Goal: Transaction & Acquisition: Book appointment/travel/reservation

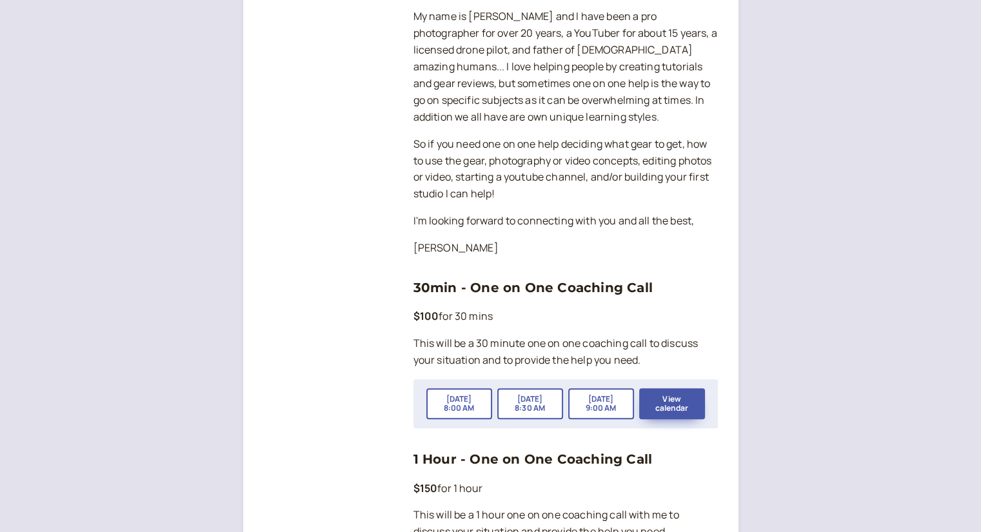
scroll to position [313, 0]
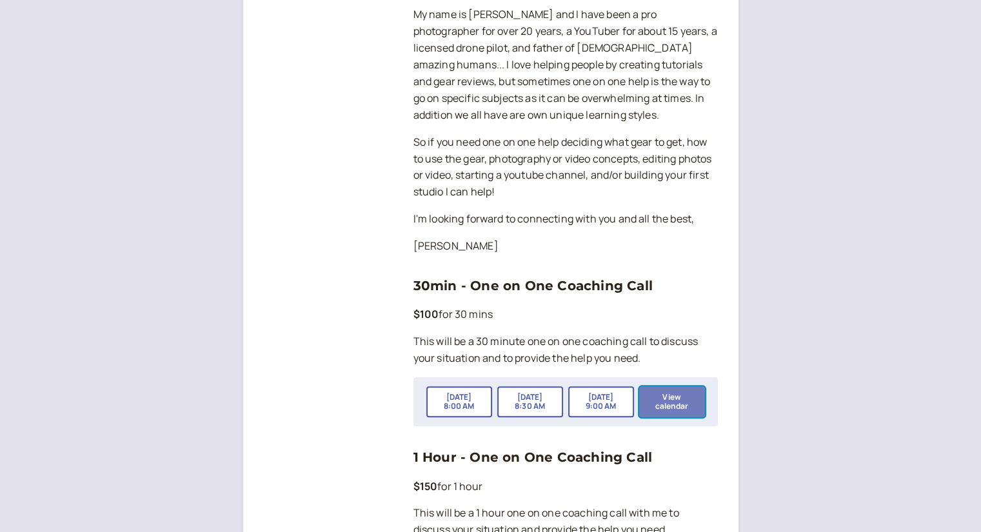
click at [665, 386] on button "View calendar" at bounding box center [672, 401] width 66 height 31
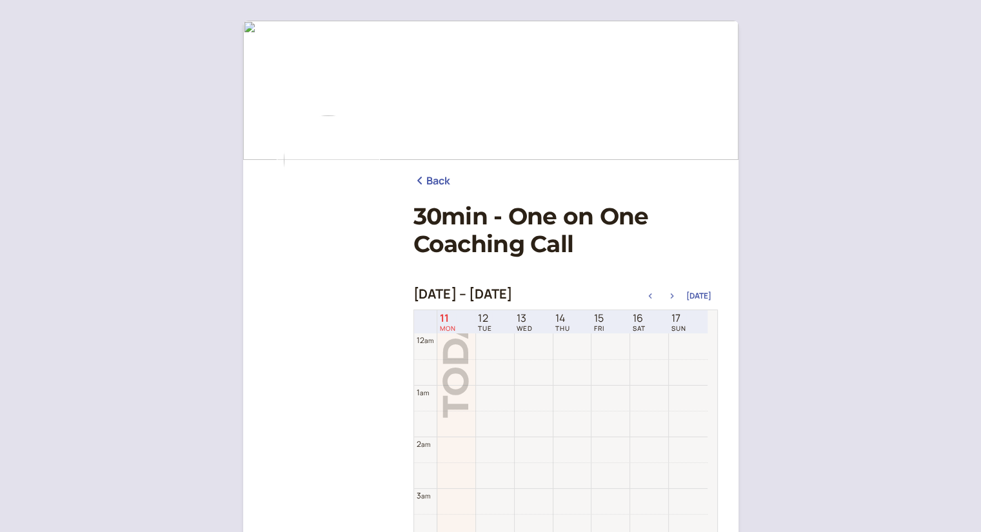
scroll to position [414, 0]
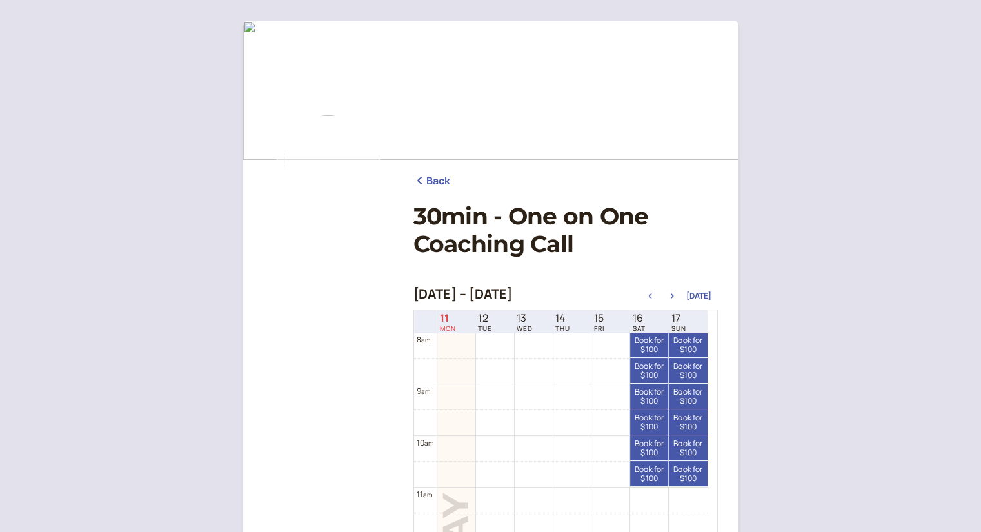
click at [830, 182] on div "Back 30min - One on One Coaching Call [DATE] – [DATE] [DATE] 11 MON 12 TUE 13 W…" at bounding box center [490, 418] width 981 height 837
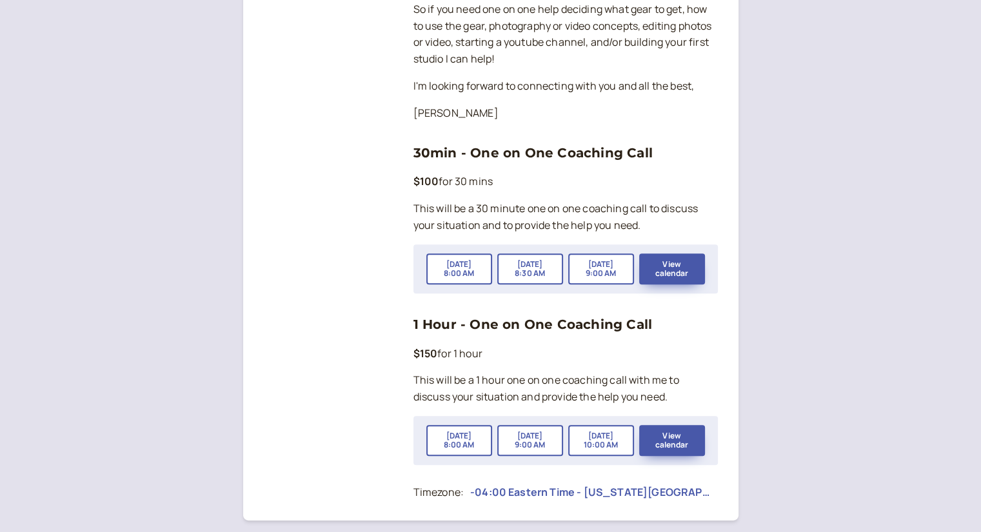
scroll to position [447, 0]
click at [455, 424] on button "[DATE] 8:00 AM" at bounding box center [459, 439] width 66 height 31
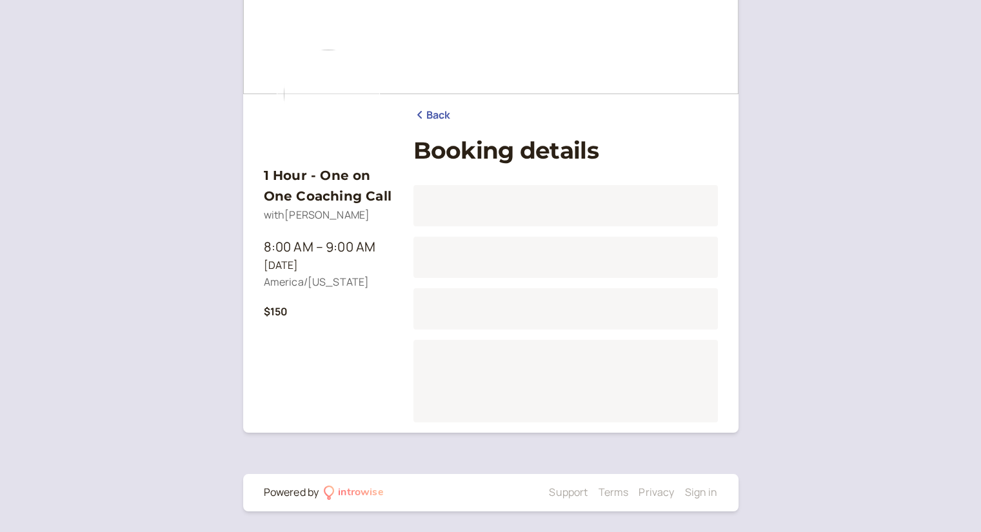
scroll to position [66, 0]
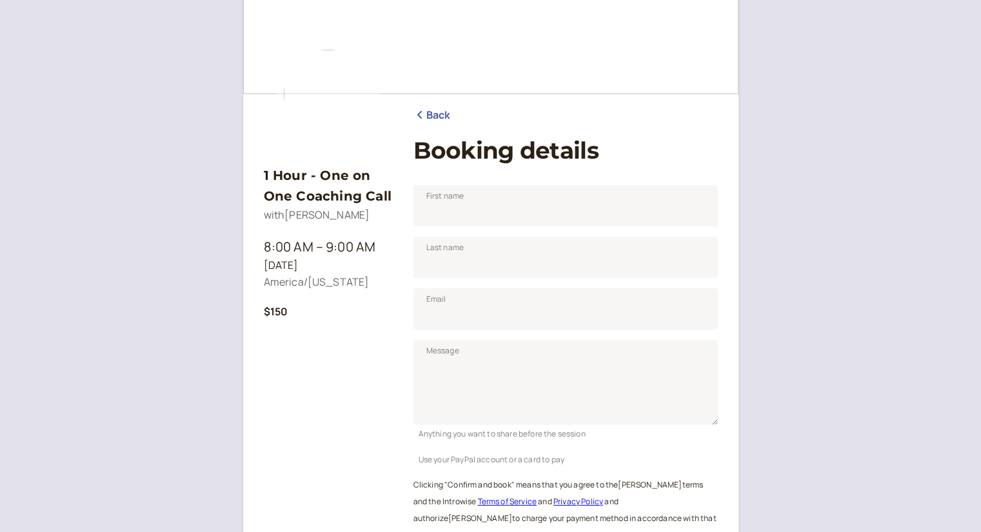
scroll to position [160, 0]
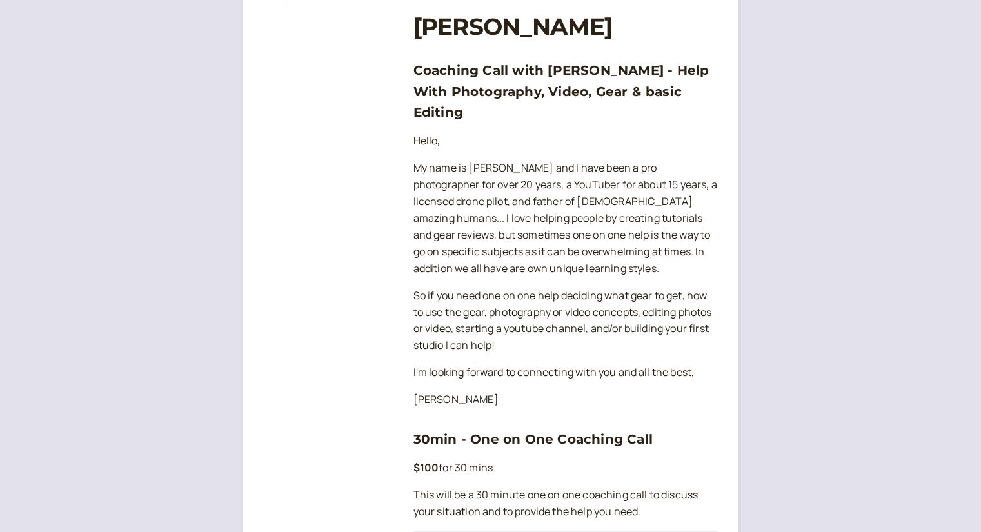
scroll to position [447, 0]
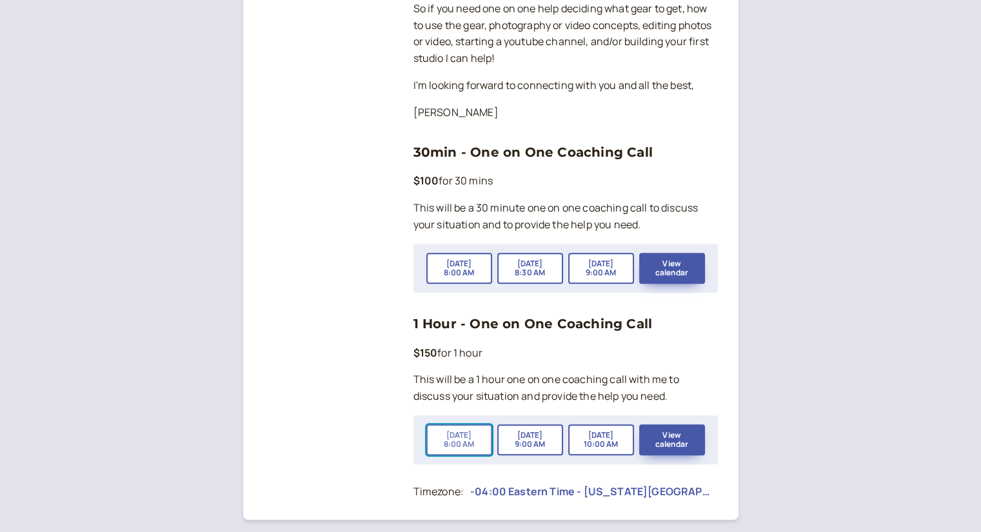
click at [462, 424] on button "[DATE] 8:00 AM" at bounding box center [459, 439] width 66 height 31
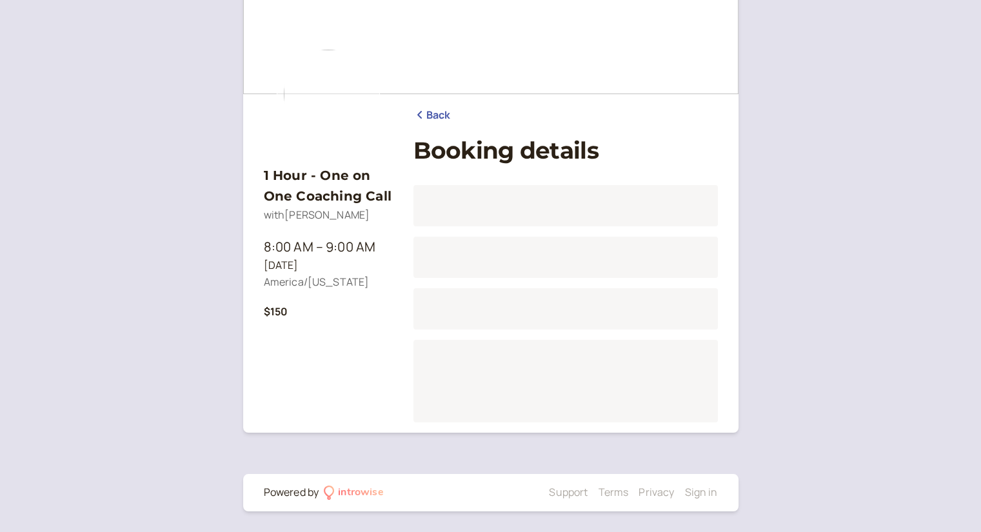
scroll to position [66, 0]
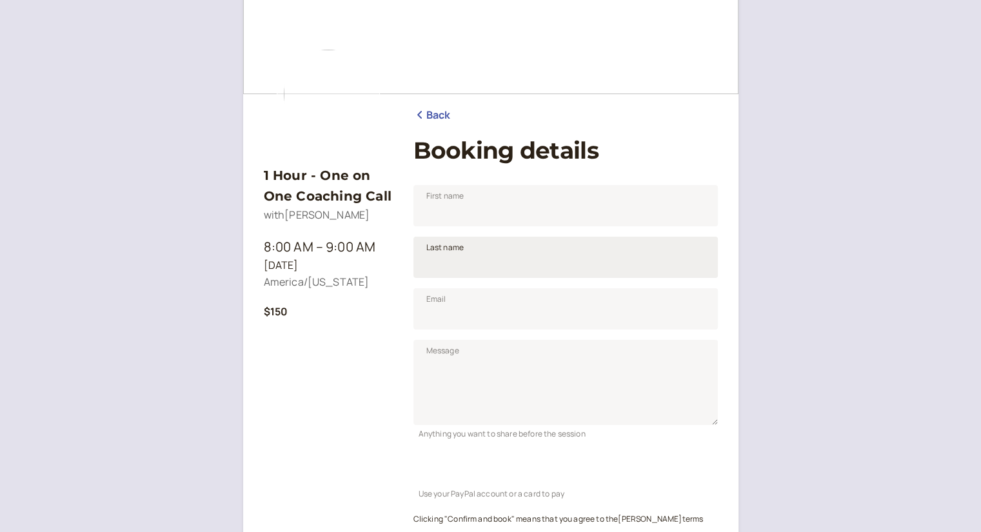
scroll to position [160, 0]
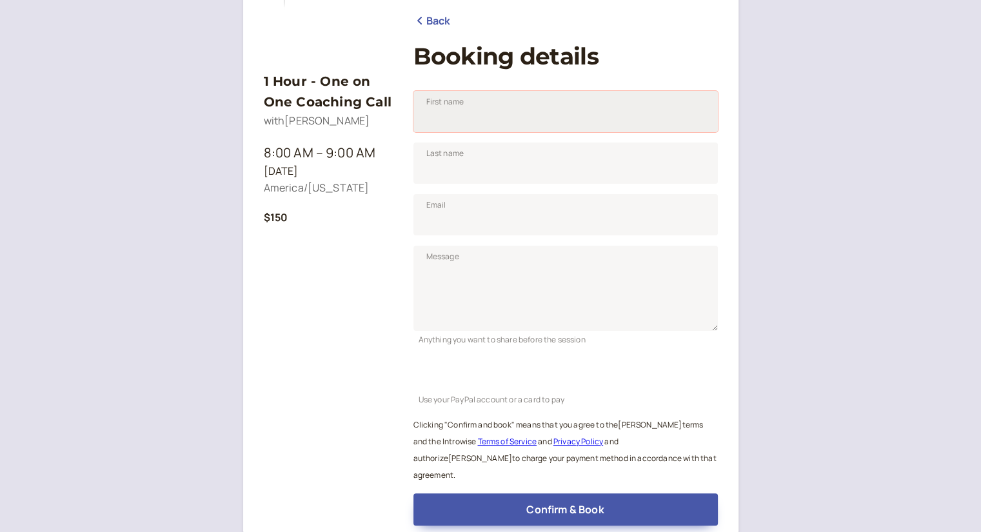
click at [513, 118] on input "First name" at bounding box center [565, 111] width 304 height 41
type input "[PERSON_NAME]"
type input "[EMAIL_ADDRESS][DOMAIN_NAME]"
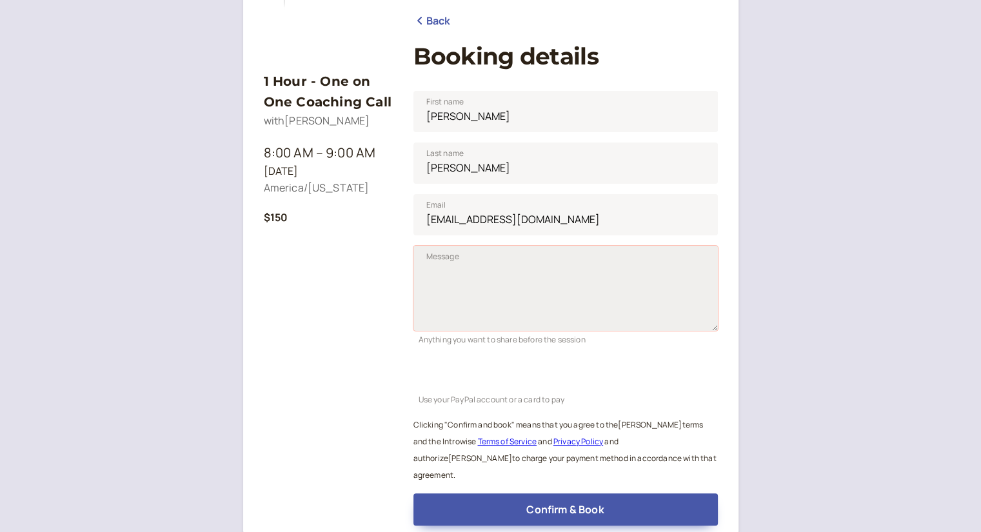
click at [504, 274] on textarea "Message" at bounding box center [565, 288] width 304 height 85
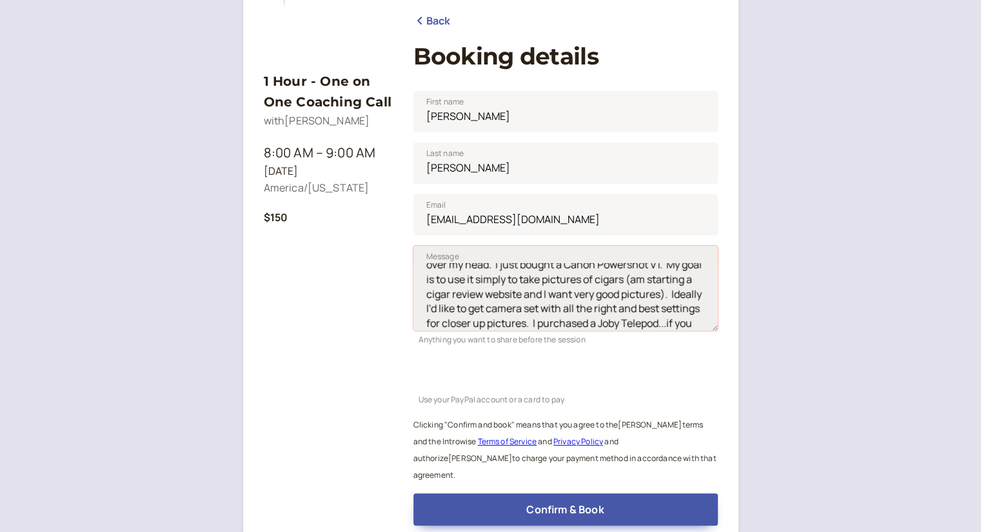
scroll to position [25, 0]
click at [467, 311] on textarea "I attempted to watch your video, but to be honest it was over my head. I just b…" at bounding box center [565, 288] width 304 height 85
click at [636, 313] on textarea "I attempted to watch your video, but to be honest it was over my head. I just b…" at bounding box center [565, 288] width 304 height 85
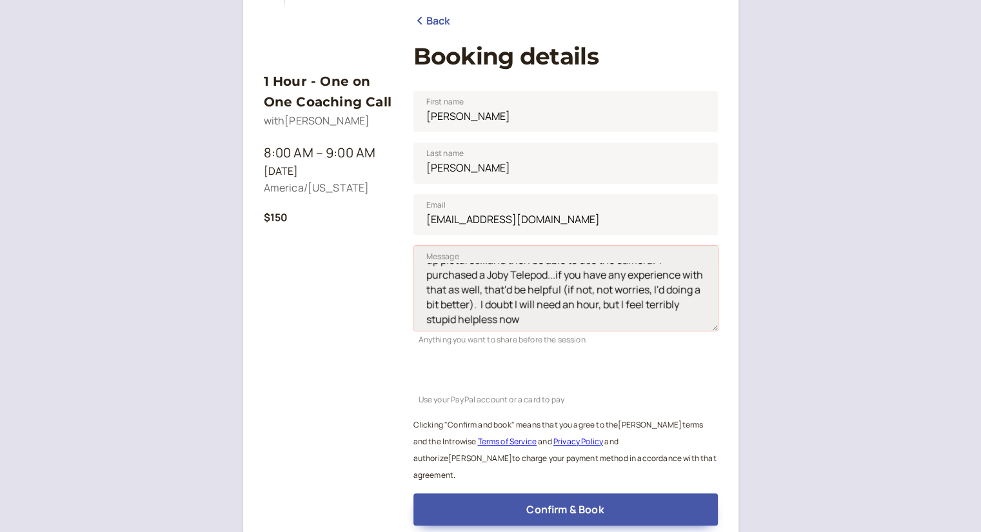
click at [466, 311] on textarea "I attempted to watch your video, but to be honest it was over my head. I just b…" at bounding box center [565, 288] width 304 height 85
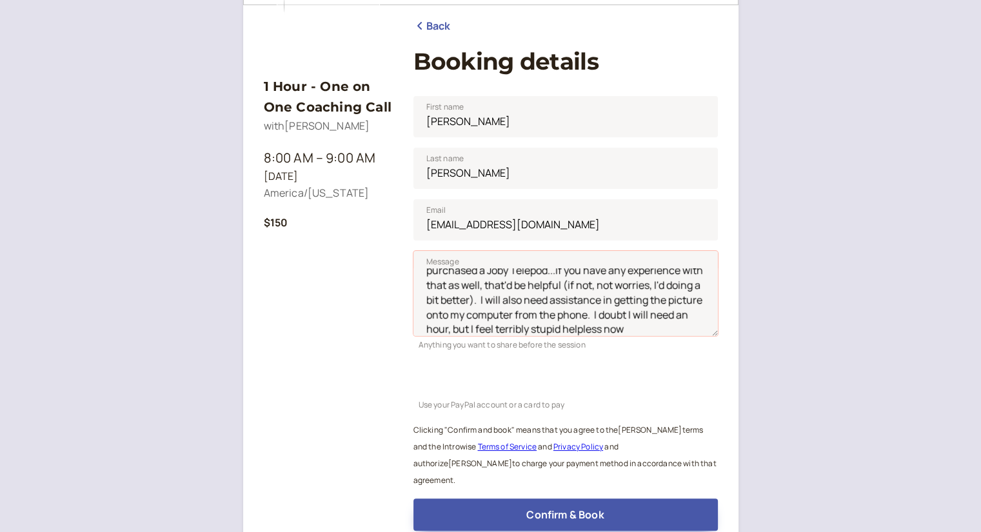
scroll to position [157, 0]
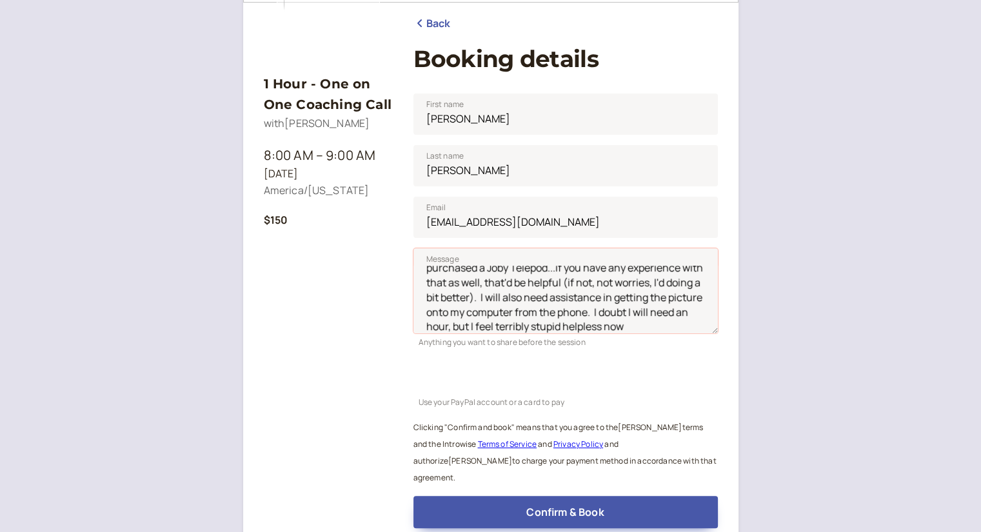
type textarea "I attempted to watch your video, but to be honest it was over my head. I just b…"
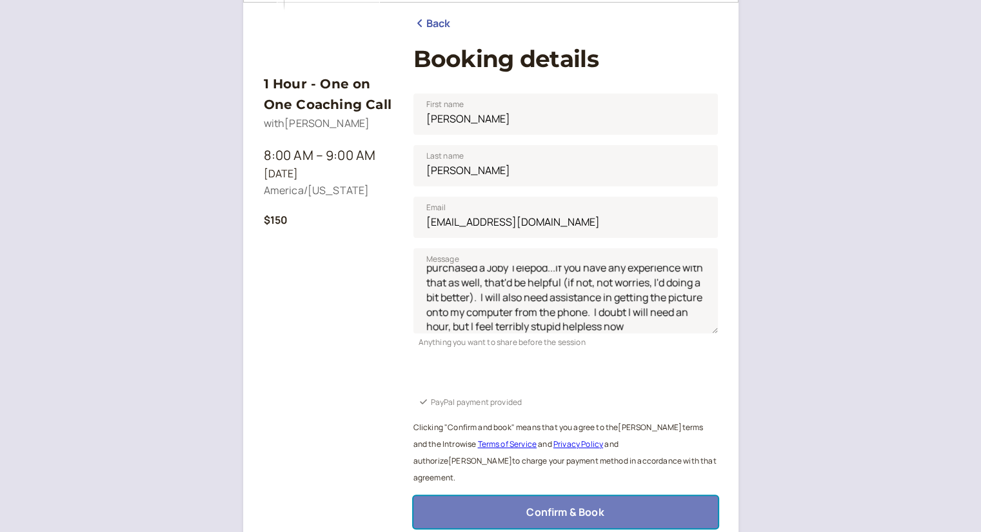
click at [553, 505] on span "Confirm & Book" at bounding box center [564, 512] width 77 height 14
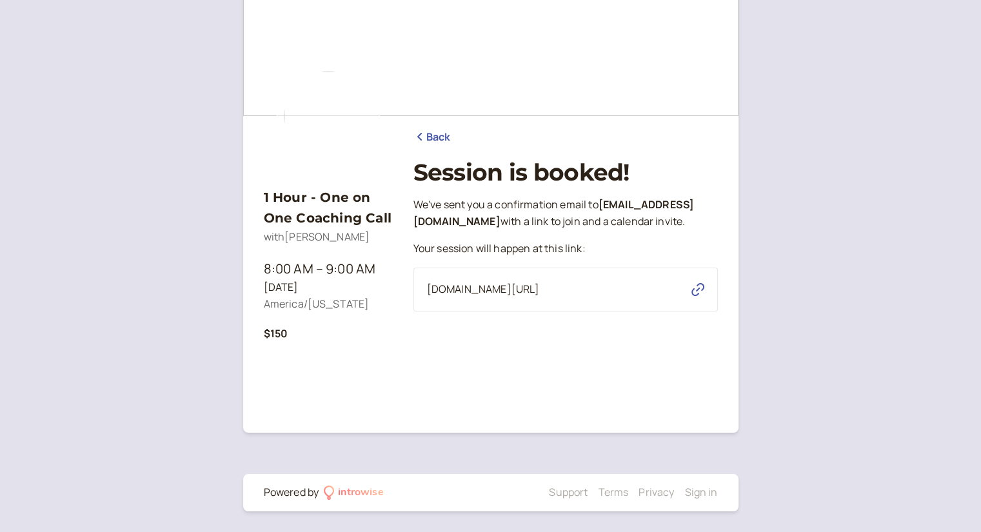
scroll to position [44, 0]
